Goal: Information Seeking & Learning: Understand process/instructions

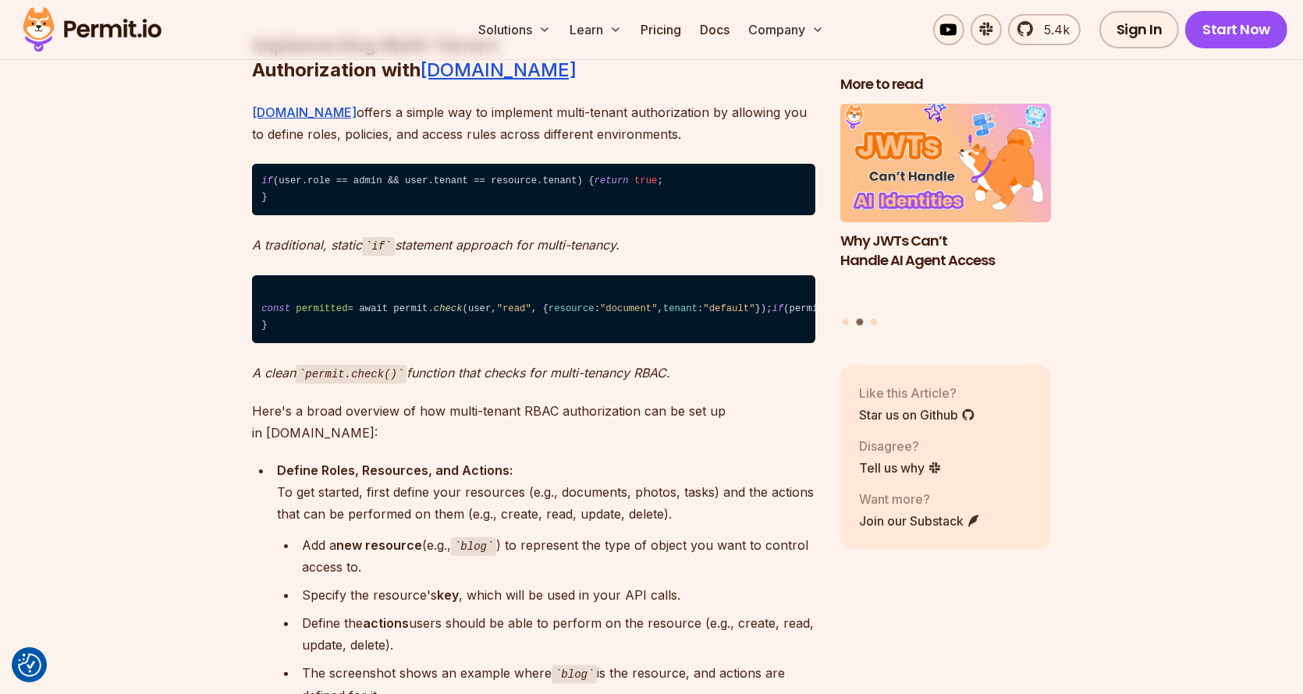
scroll to position [7881, 0]
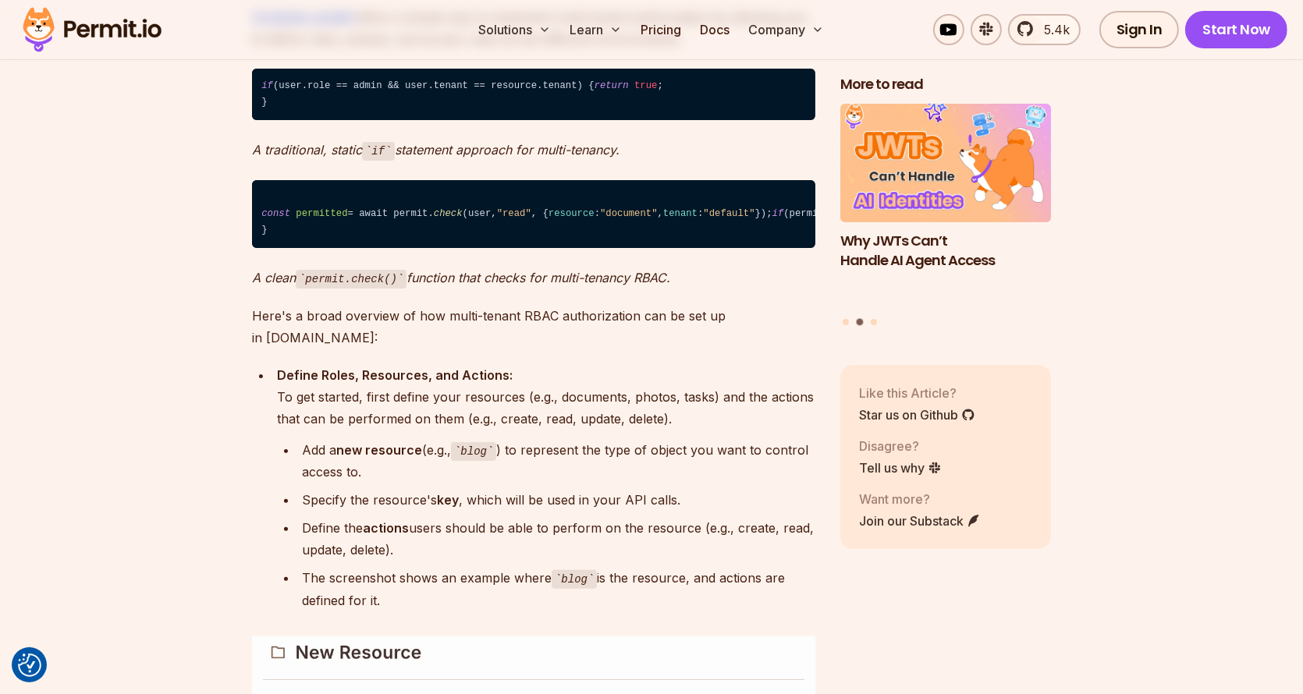
drag, startPoint x: 461, startPoint y: 201, endPoint x: 446, endPoint y: 238, distance: 40.3
click at [446, 238] on code "const permitted = await permit. check (user, "read" , { resource : "document" ,…" at bounding box center [533, 214] width 563 height 69
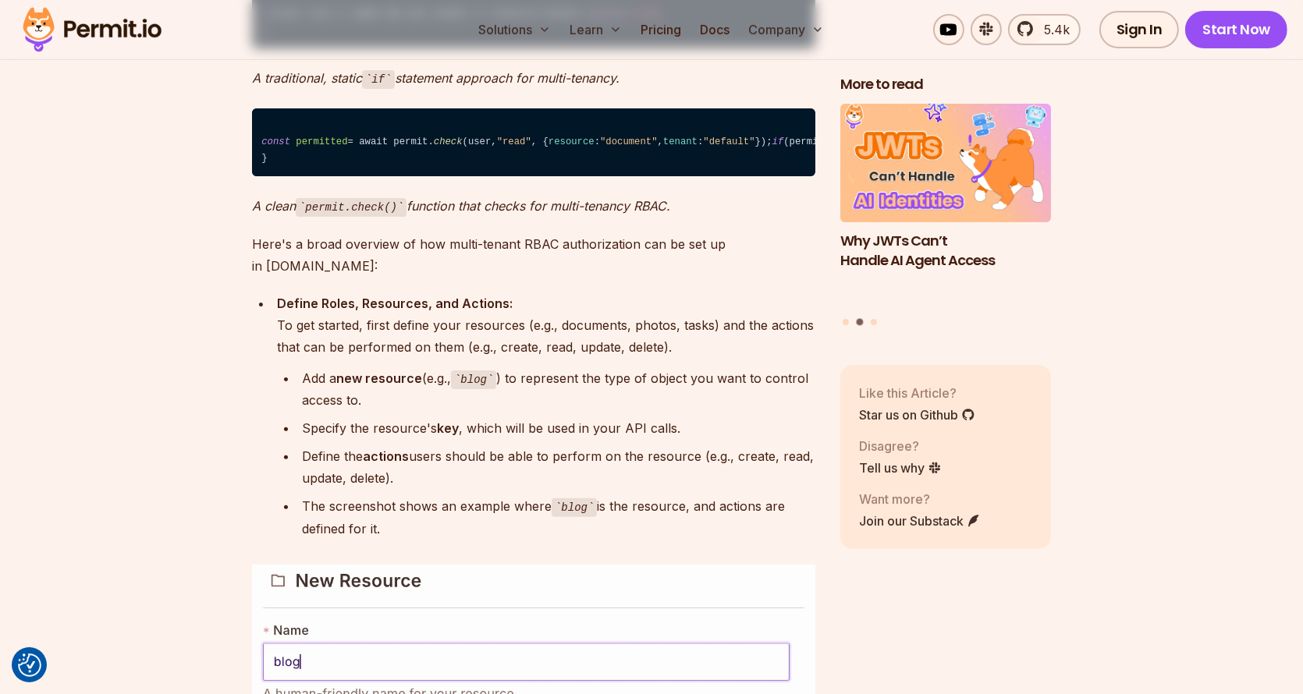
scroll to position [8037, 0]
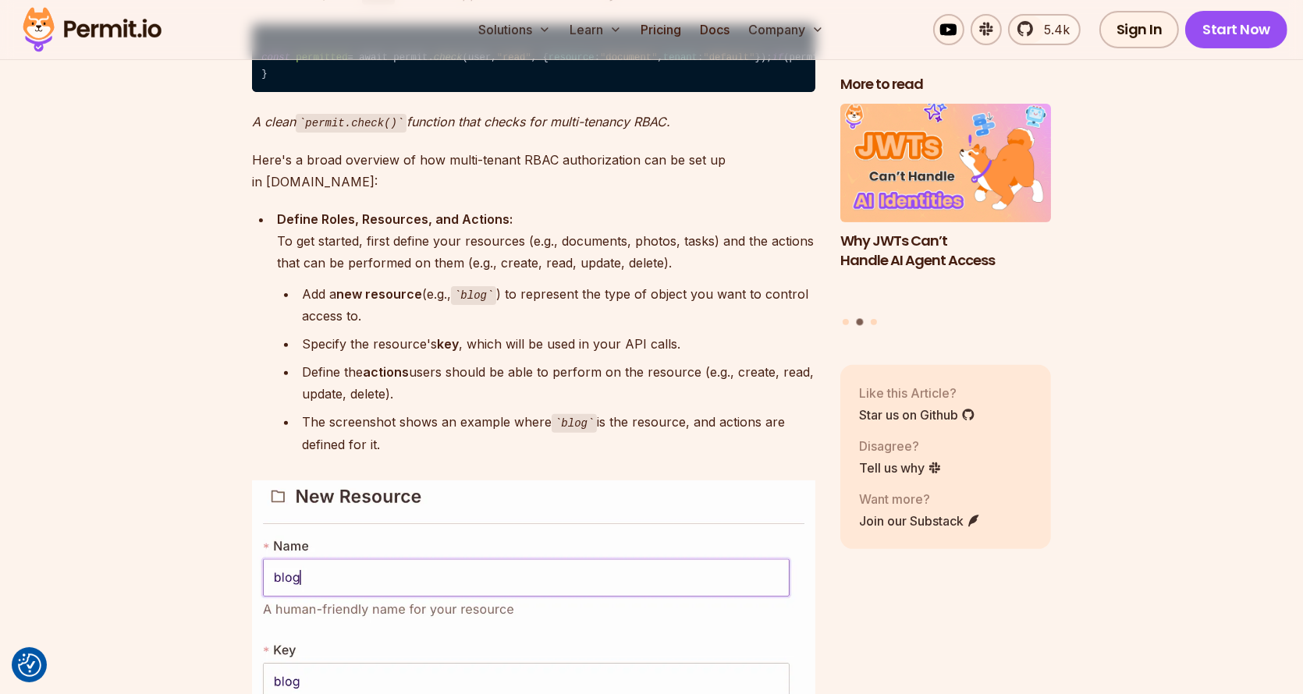
click at [446, 193] on p "Here's a broad overview of how multi-tenant RBAC authorization can be set up in…" at bounding box center [533, 171] width 563 height 44
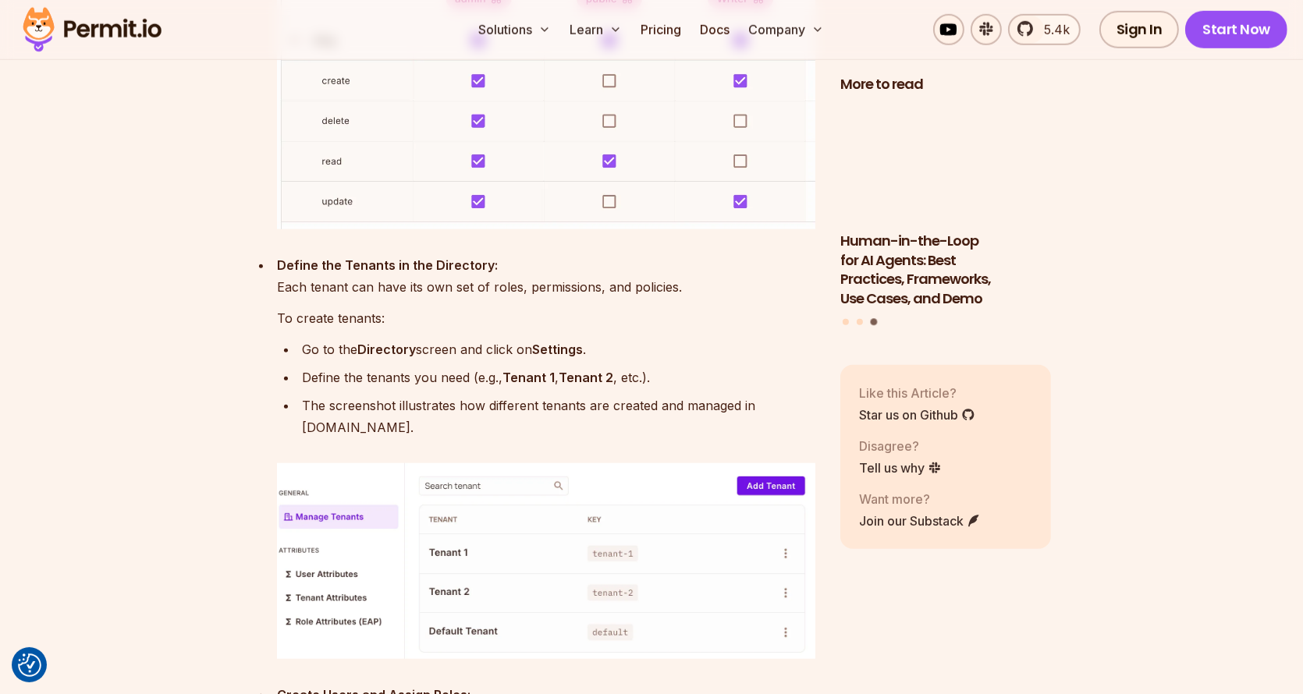
scroll to position [9285, 0]
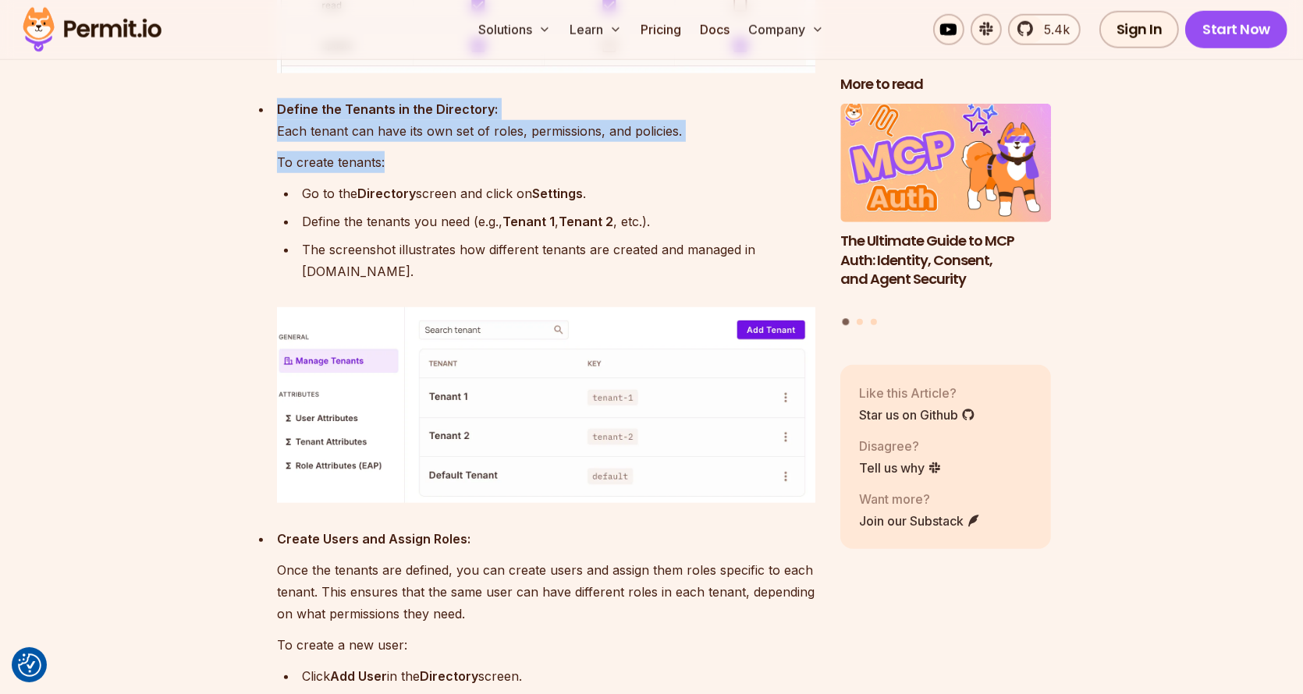
drag, startPoint x: 654, startPoint y: 157, endPoint x: 655, endPoint y: 211, distance: 53.8
click at [655, 211] on li "Define the Tenants in the Directory: Each tenant can have its own set of roles,…" at bounding box center [543, 190] width 543 height 184
click at [655, 173] on p "To create tenants:" at bounding box center [546, 162] width 538 height 22
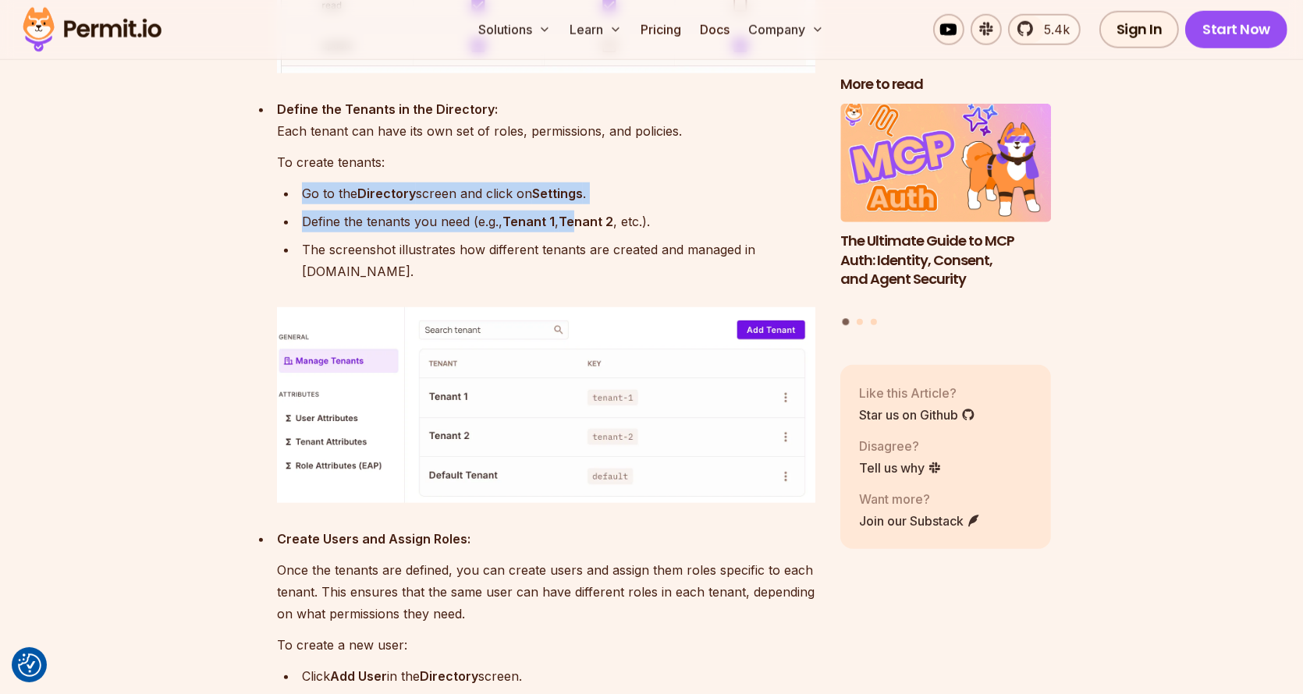
drag, startPoint x: 592, startPoint y: 234, endPoint x: 510, endPoint y: 309, distance: 111.6
click at [566, 282] on li "Define the Tenants in the Directory: Each tenant can have its own set of roles,…" at bounding box center [543, 190] width 543 height 184
